Goal: Browse casually: Explore the website without a specific task or goal

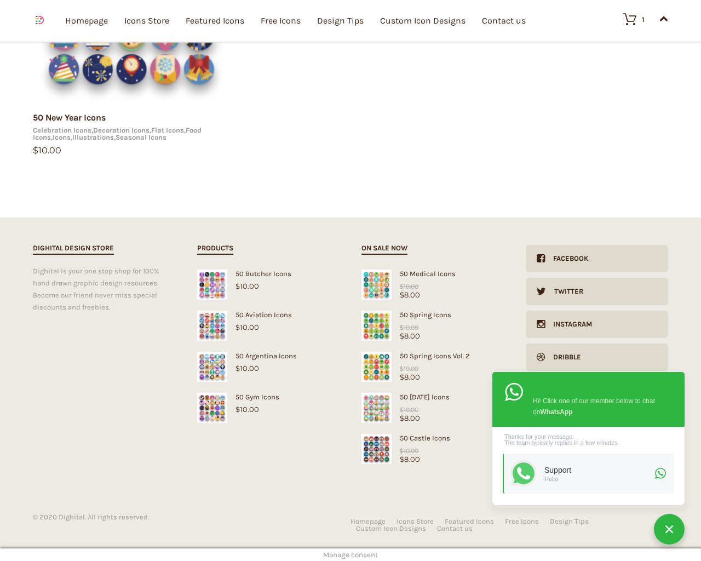
scroll to position [567, 0]
type input "1"
type input "20"
checkbox input "false"
type input "KfnqDuxw"
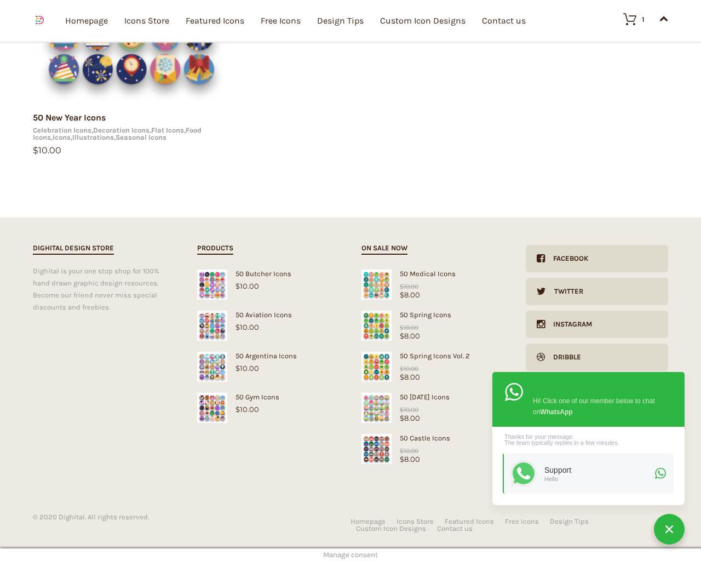
type input "[EMAIL_ADDRESS][DOMAIN_NAME]"
checkbox input "false"
select select "price-desc"
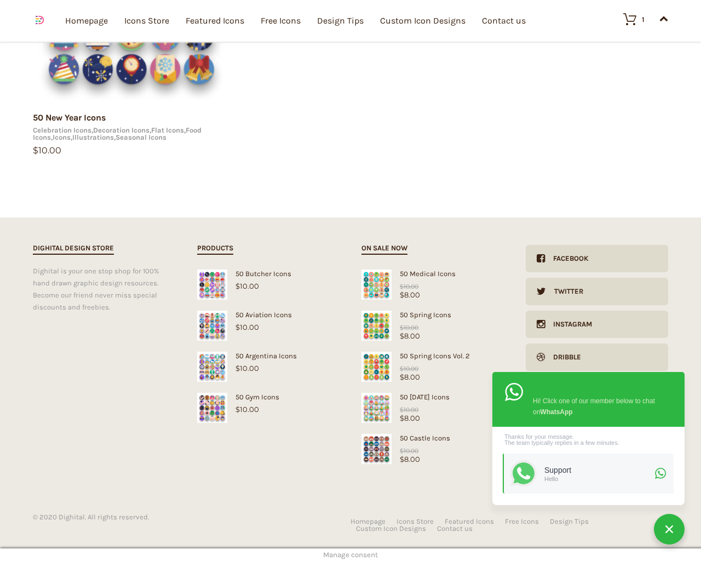
select select "lollipop"
select select "price-desc"
select select "dark"
